Goal: Check status

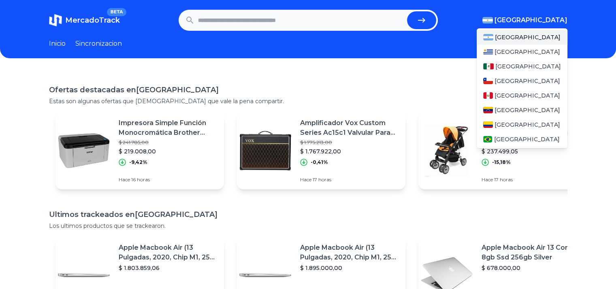
click at [553, 21] on span "[GEOGRAPHIC_DATA]" at bounding box center [531, 20] width 73 height 10
click at [543, 23] on span "[GEOGRAPHIC_DATA]" at bounding box center [531, 20] width 73 height 10
click at [515, 71] on div "[GEOGRAPHIC_DATA]" at bounding box center [522, 66] width 91 height 15
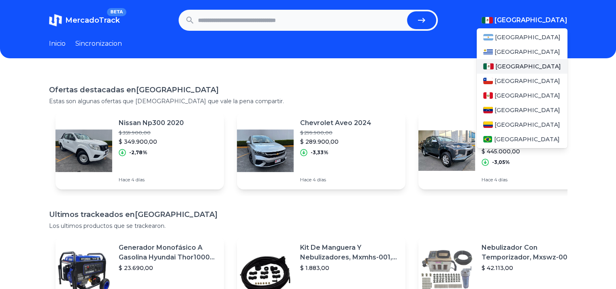
click at [515, 71] on div "[GEOGRAPHIC_DATA]" at bounding box center [522, 66] width 91 height 15
click at [514, 68] on span "[GEOGRAPHIC_DATA]" at bounding box center [528, 66] width 66 height 8
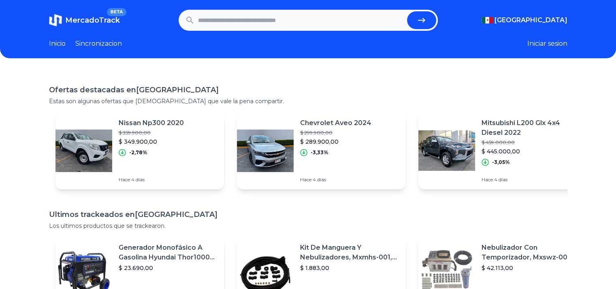
click at [245, 5] on header "MercadoTrack BETA Mexico Argentina Uruguay Mexico Chile Peru Venezuela Colombia…" at bounding box center [308, 29] width 616 height 58
click at [248, 10] on form at bounding box center [308, 20] width 259 height 21
click at [252, 18] on input "text" at bounding box center [301, 20] width 206 height 18
paste input "**********"
type input "**********"
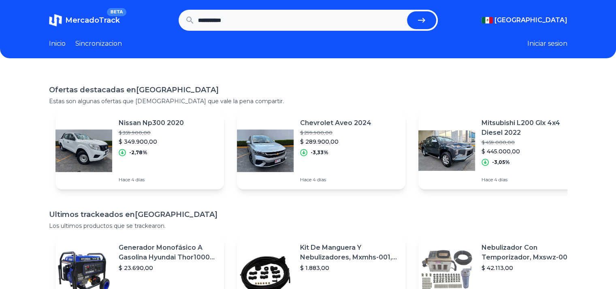
click at [407, 11] on button "submit" at bounding box center [421, 20] width 29 height 18
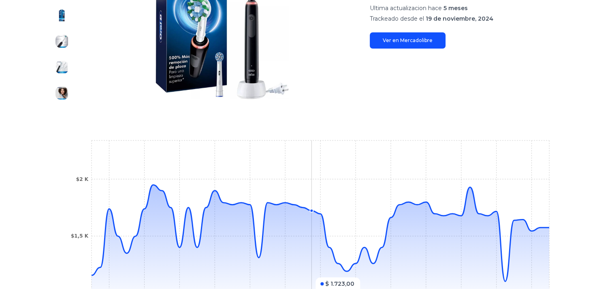
scroll to position [243, 0]
